Goal: Task Accomplishment & Management: Manage account settings

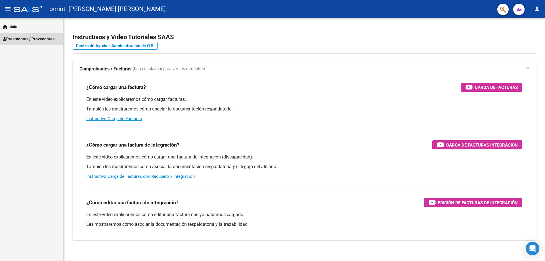
click at [15, 39] on span "Prestadores / Proveedores" at bounding box center [29, 39] width 52 height 6
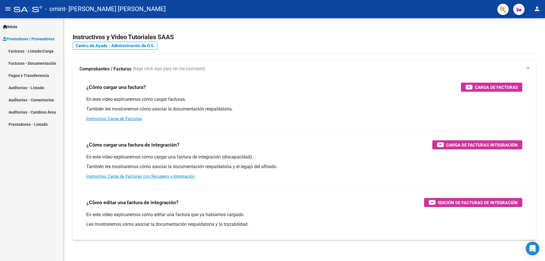
click at [27, 51] on link "Facturas - Listado/Carga" at bounding box center [31, 51] width 63 height 12
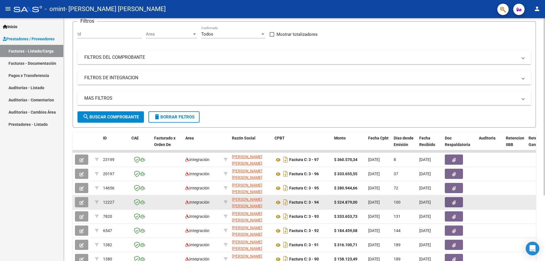
scroll to position [90, 0]
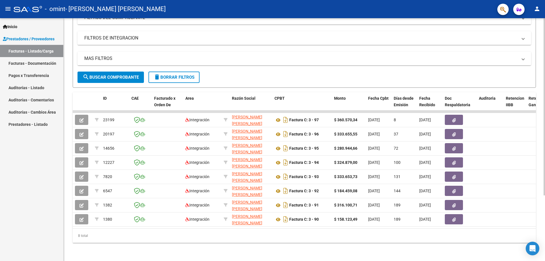
click at [370, 236] on div "8 total" at bounding box center [305, 236] width 464 height 14
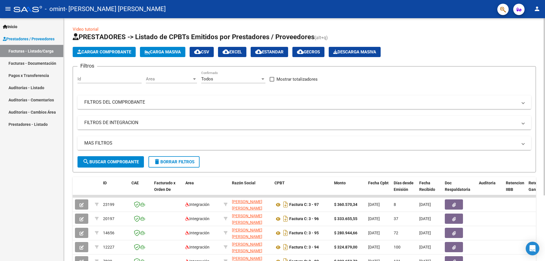
scroll to position [0, 0]
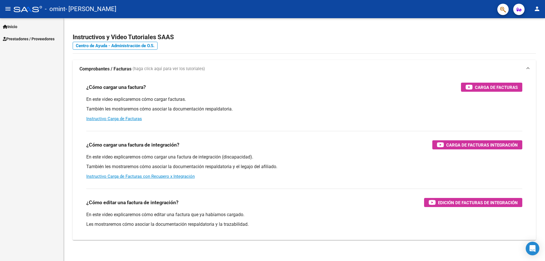
click at [26, 37] on span "Prestadores / Proveedores" at bounding box center [29, 39] width 52 height 6
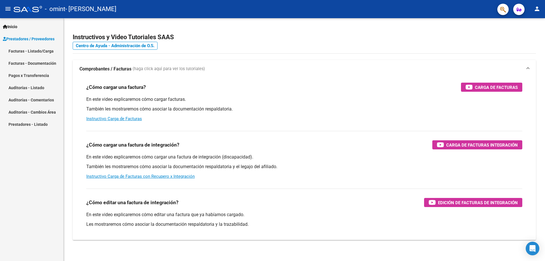
click at [25, 48] on link "Facturas - Listado/Carga" at bounding box center [31, 51] width 63 height 12
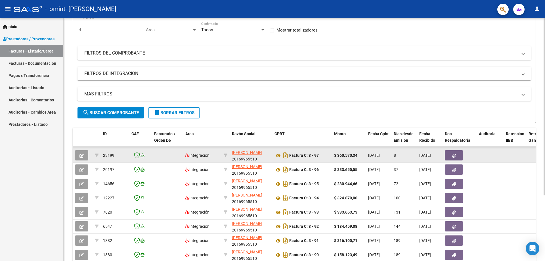
scroll to position [66, 0]
